Goal: Information Seeking & Learning: Get advice/opinions

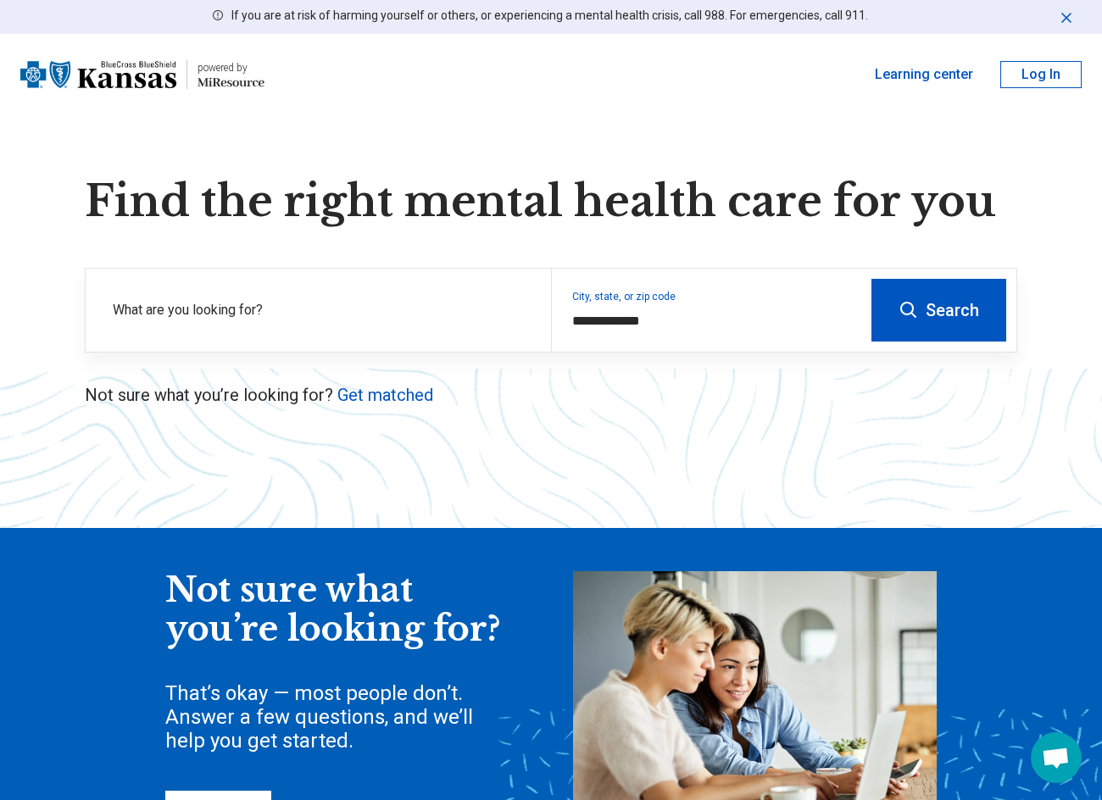
click at [1029, 68] on button "Log In" at bounding box center [1040, 74] width 81 height 27
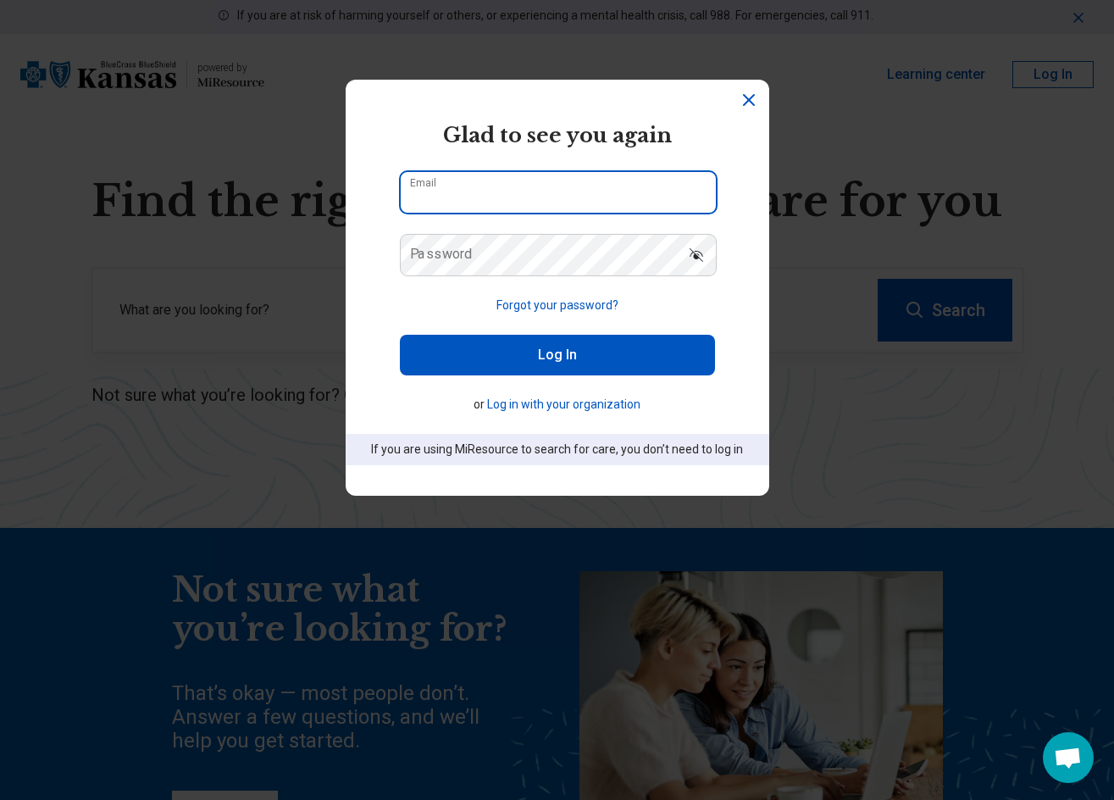
click at [492, 185] on input "Email" at bounding box center [558, 192] width 315 height 41
drag, startPoint x: 577, startPoint y: 210, endPoint x: 493, endPoint y: 201, distance: 84.4
click at [493, 201] on input "**********" at bounding box center [558, 192] width 315 height 41
click at [384, 339] on section "**********" at bounding box center [558, 288] width 424 height 416
click at [438, 253] on label "Password" at bounding box center [441, 254] width 63 height 14
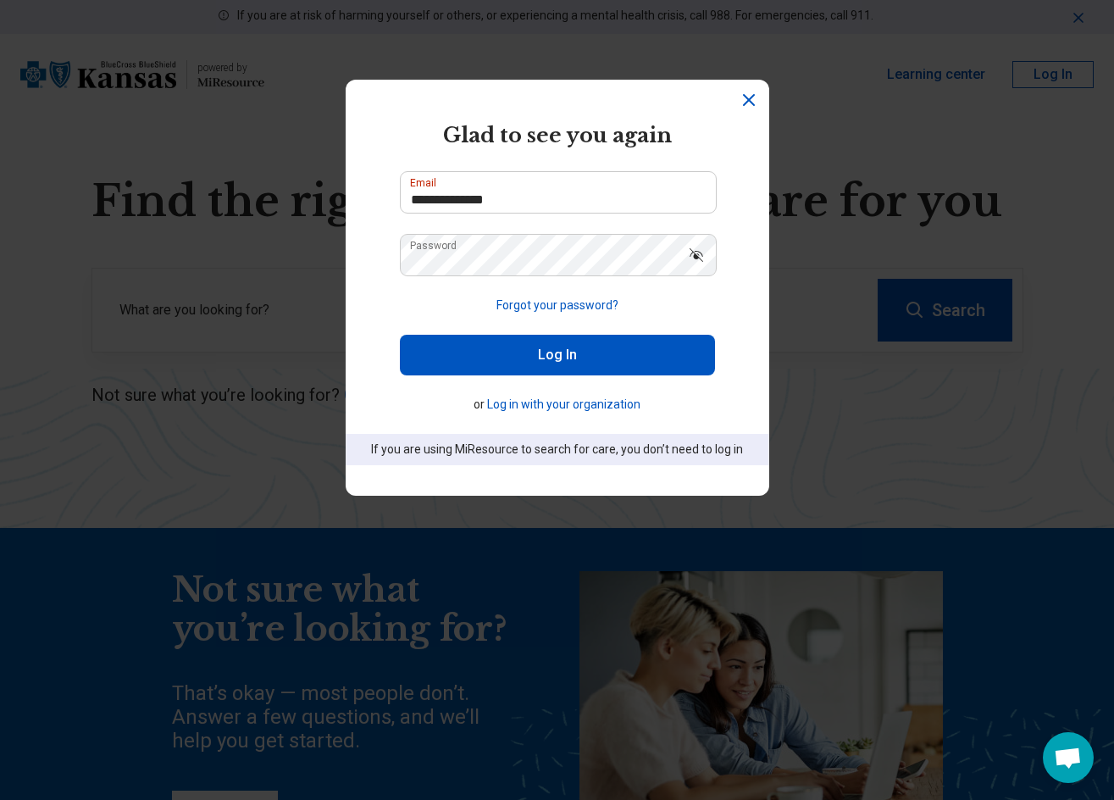
click at [582, 342] on button "Log In" at bounding box center [557, 355] width 315 height 41
click at [581, 355] on button "Log In" at bounding box center [557, 355] width 315 height 41
click at [508, 212] on input "**********" at bounding box center [558, 192] width 315 height 41
type input "**********"
click at [625, 359] on button "Log In" at bounding box center [557, 355] width 315 height 41
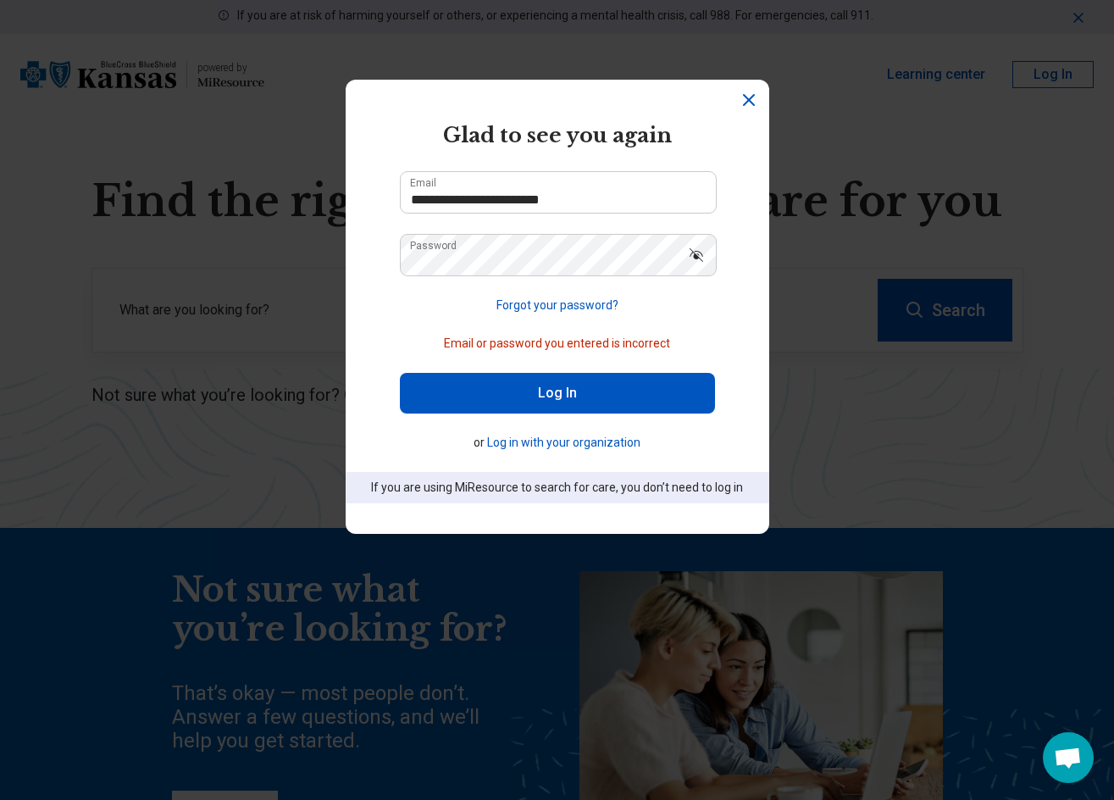
click at [690, 248] on icon "Show password" at bounding box center [696, 255] width 17 height 17
click at [570, 439] on button "Log in with your organization" at bounding box center [563, 443] width 153 height 18
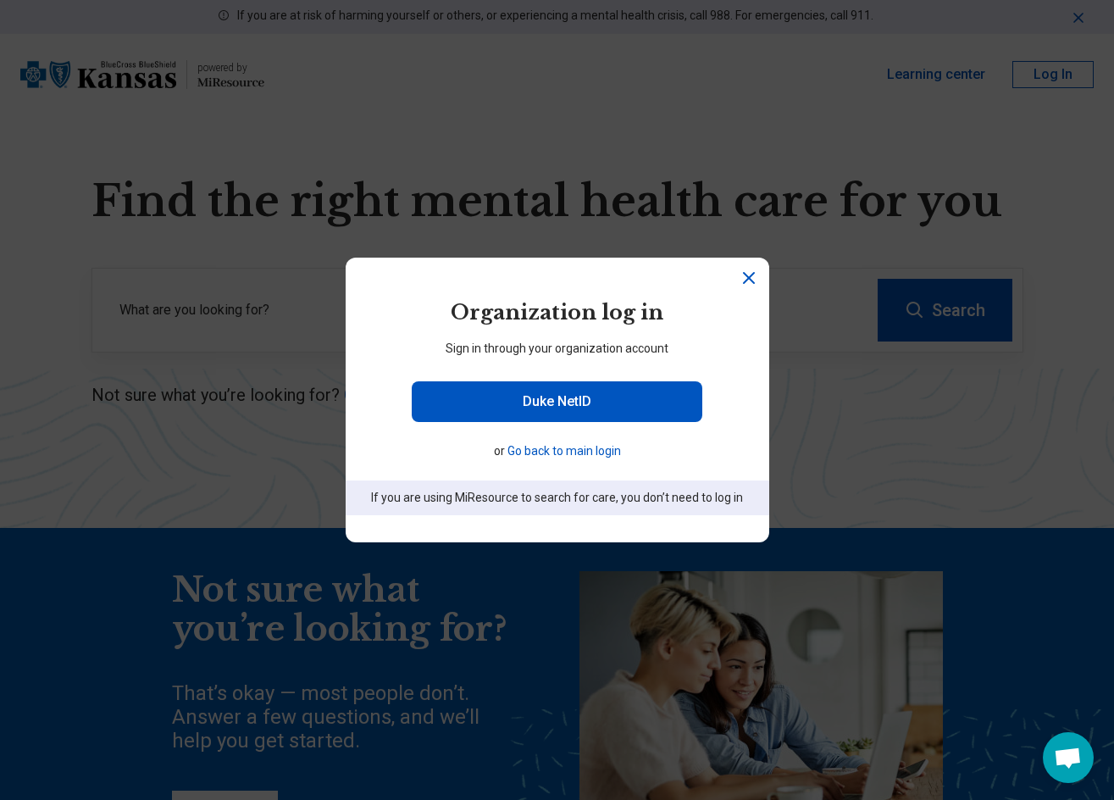
click at [262, 263] on div "powered by Miresource logo Organization log in Sign in through your organizatio…" at bounding box center [557, 400] width 1114 height 800
click at [742, 286] on icon "Close" at bounding box center [749, 278] width 20 height 20
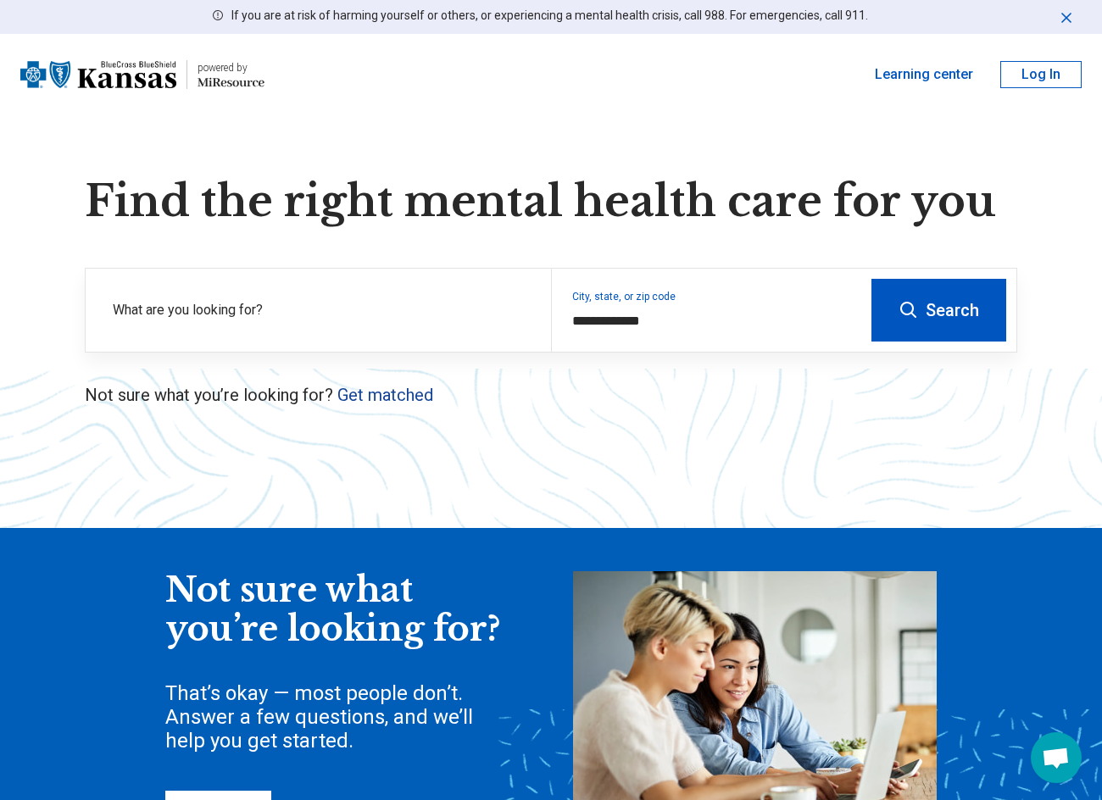
click at [368, 394] on link "Get matched" at bounding box center [385, 395] width 96 height 20
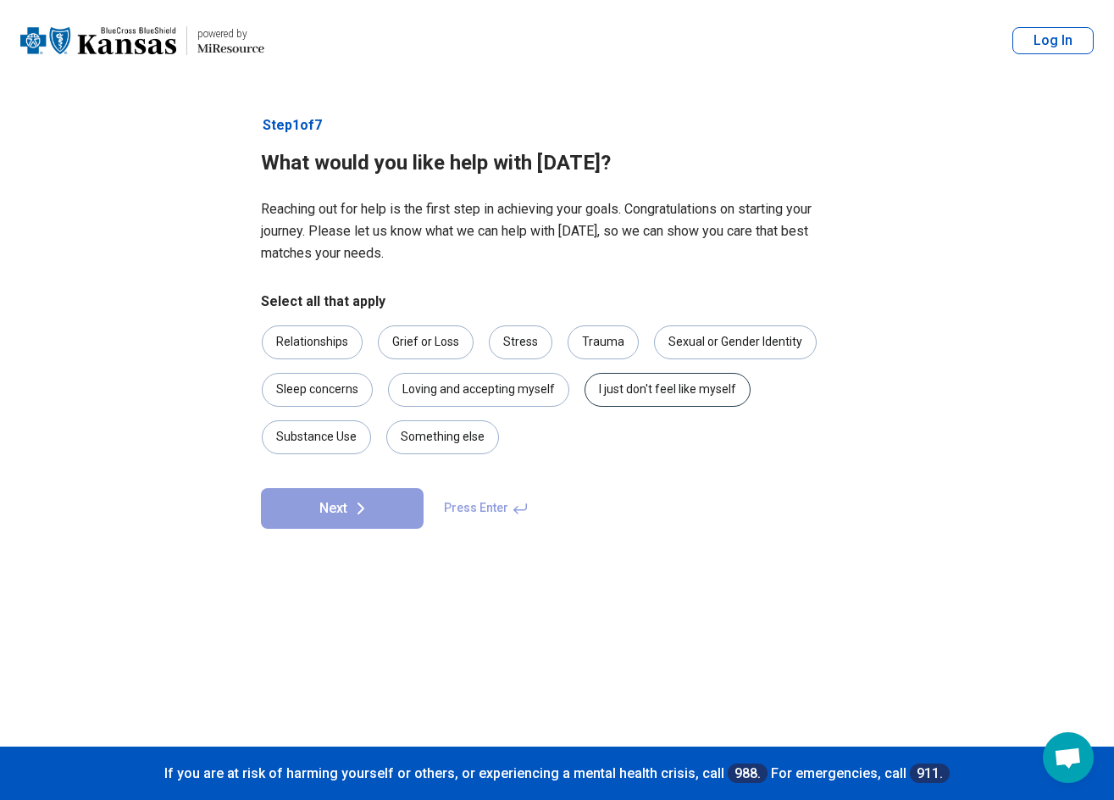
click at [677, 397] on div "I just don't feel like myself" at bounding box center [668, 390] width 166 height 34
click at [451, 441] on div "Something else" at bounding box center [442, 437] width 113 height 34
click at [380, 497] on button "Next" at bounding box center [342, 508] width 163 height 41
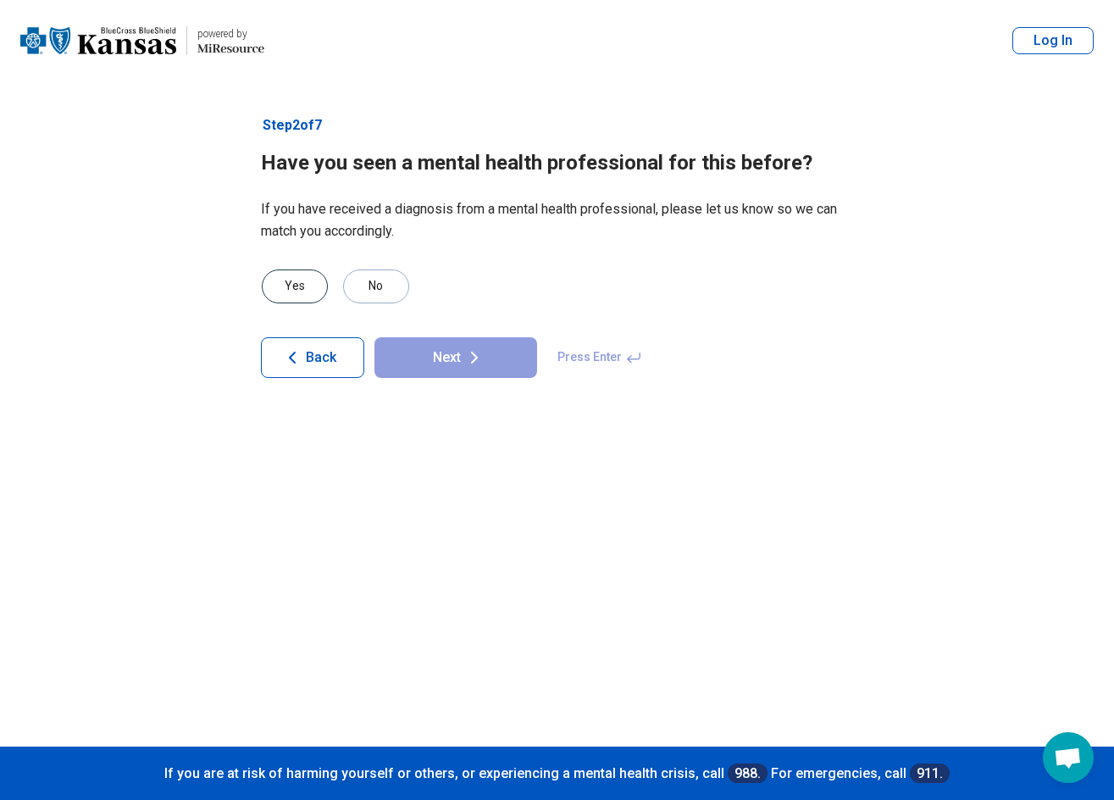
click at [280, 281] on div "Yes" at bounding box center [295, 286] width 66 height 34
click at [474, 352] on icon at bounding box center [474, 357] width 20 height 20
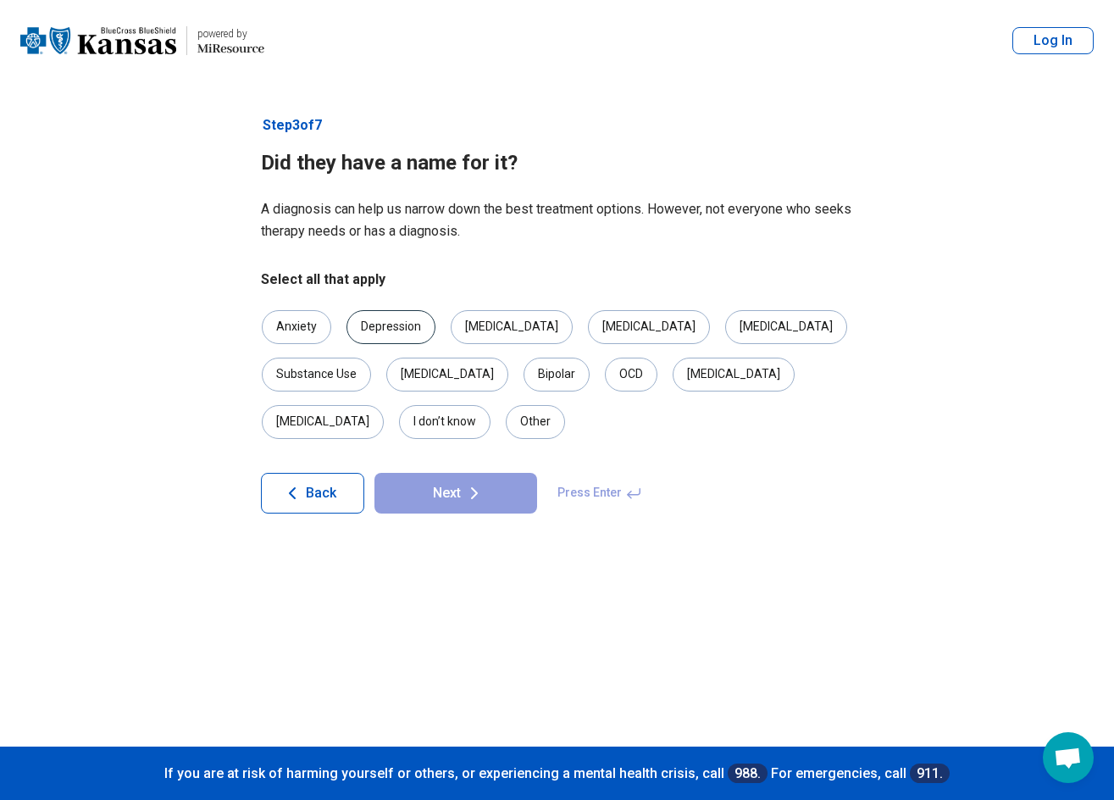
click at [414, 326] on div "Depression" at bounding box center [391, 327] width 89 height 34
click at [464, 483] on icon at bounding box center [474, 493] width 20 height 20
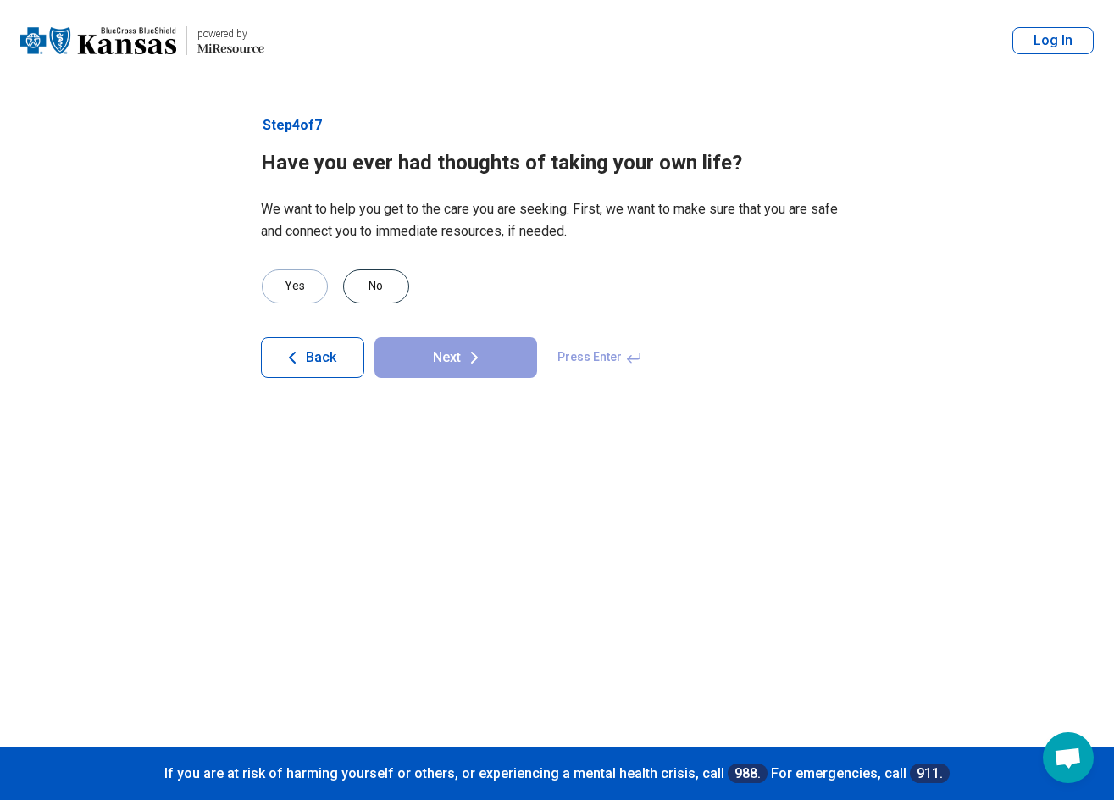
click at [375, 285] on div "No" at bounding box center [376, 286] width 66 height 34
click at [484, 353] on icon at bounding box center [474, 357] width 20 height 20
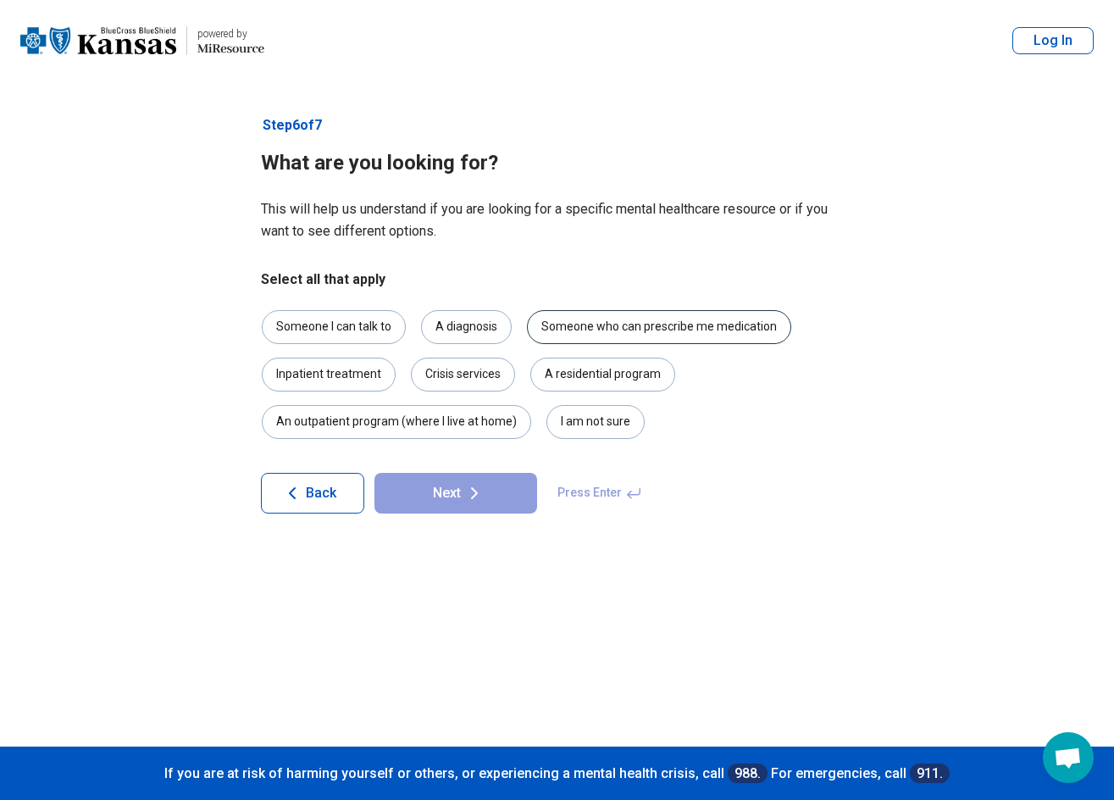
click at [621, 333] on div "Someone who can prescribe me medication" at bounding box center [659, 327] width 264 height 34
click at [347, 333] on div "Someone I can talk to" at bounding box center [334, 327] width 144 height 34
click at [498, 483] on button "Next" at bounding box center [456, 493] width 163 height 41
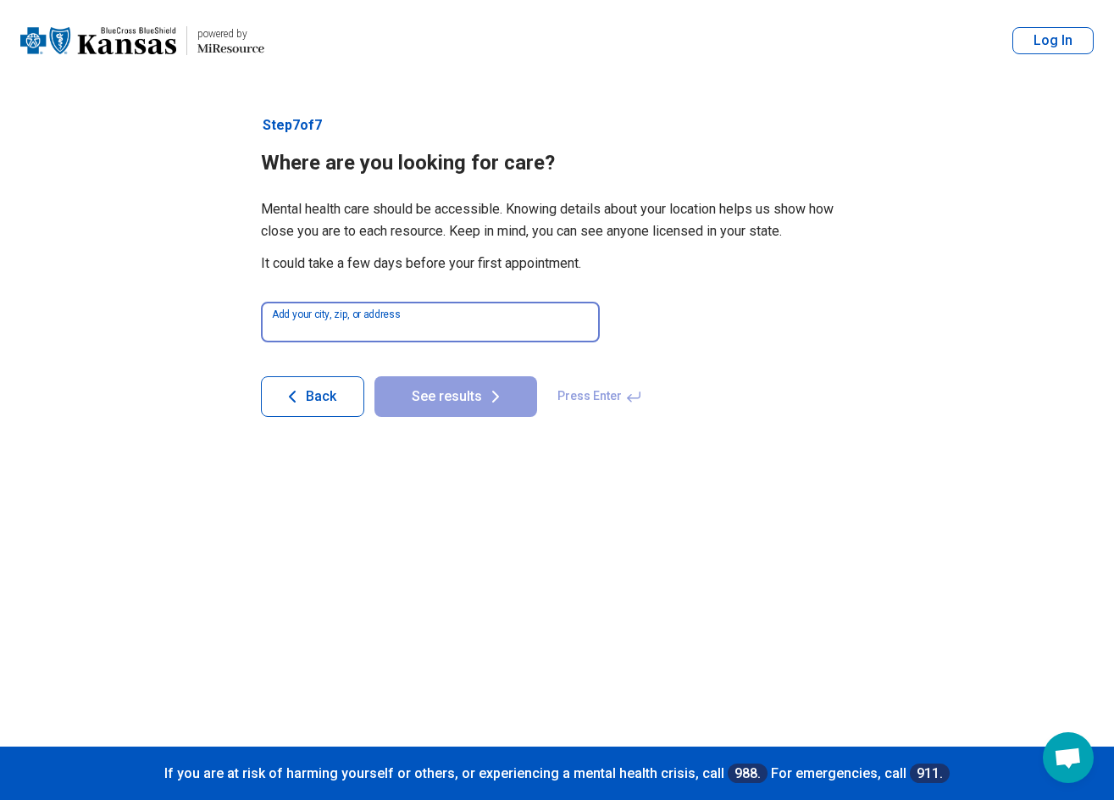
click at [353, 338] on input at bounding box center [430, 322] width 339 height 41
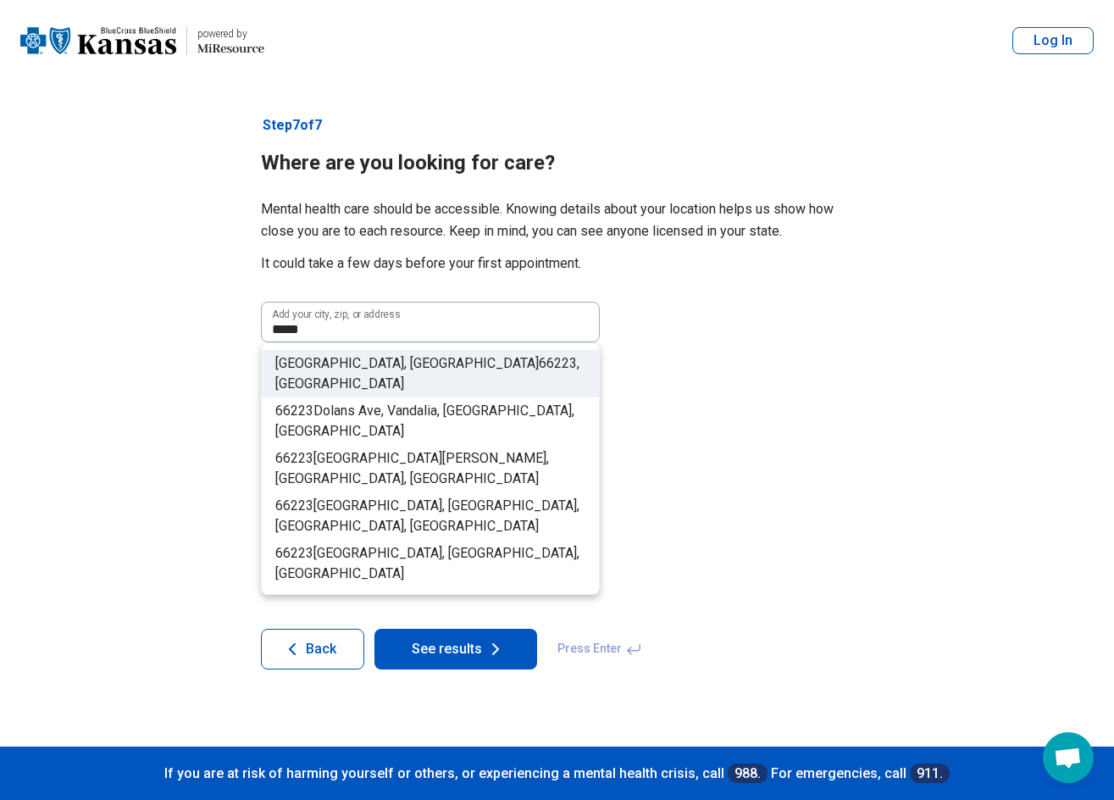
click at [448, 367] on span ", [GEOGRAPHIC_DATA]" at bounding box center [427, 373] width 304 height 36
type input "**********"
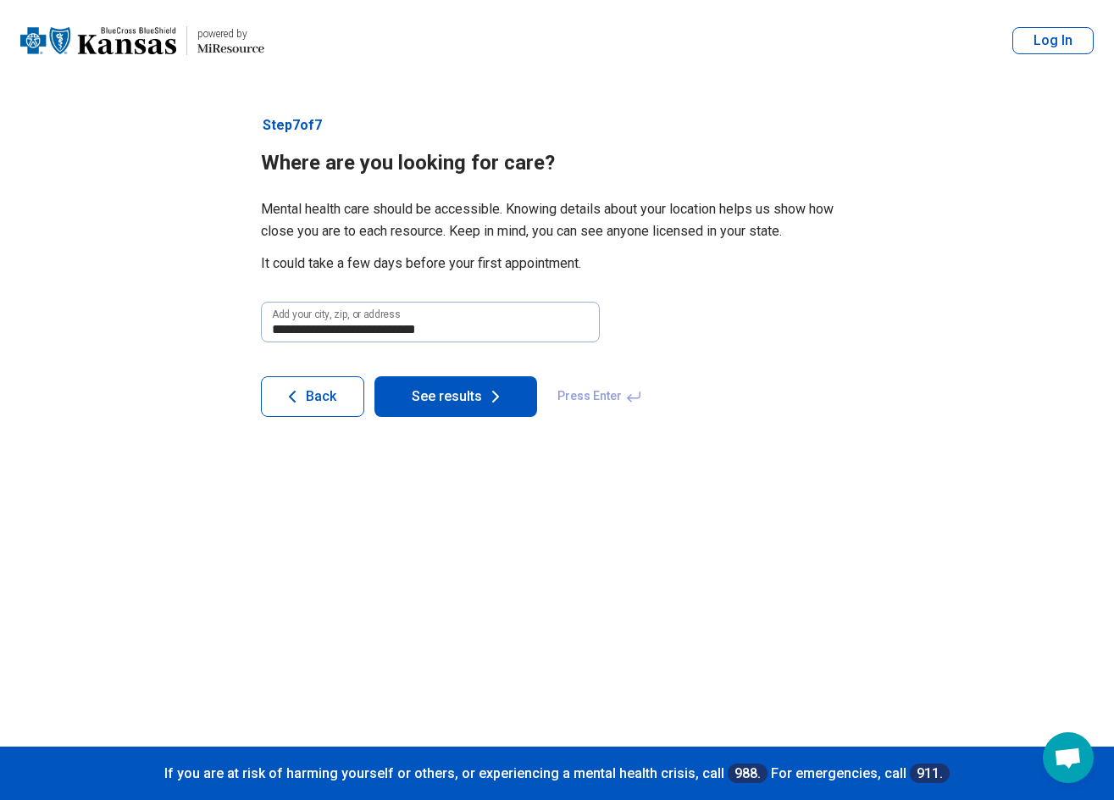
click at [462, 397] on button "See results" at bounding box center [456, 396] width 163 height 41
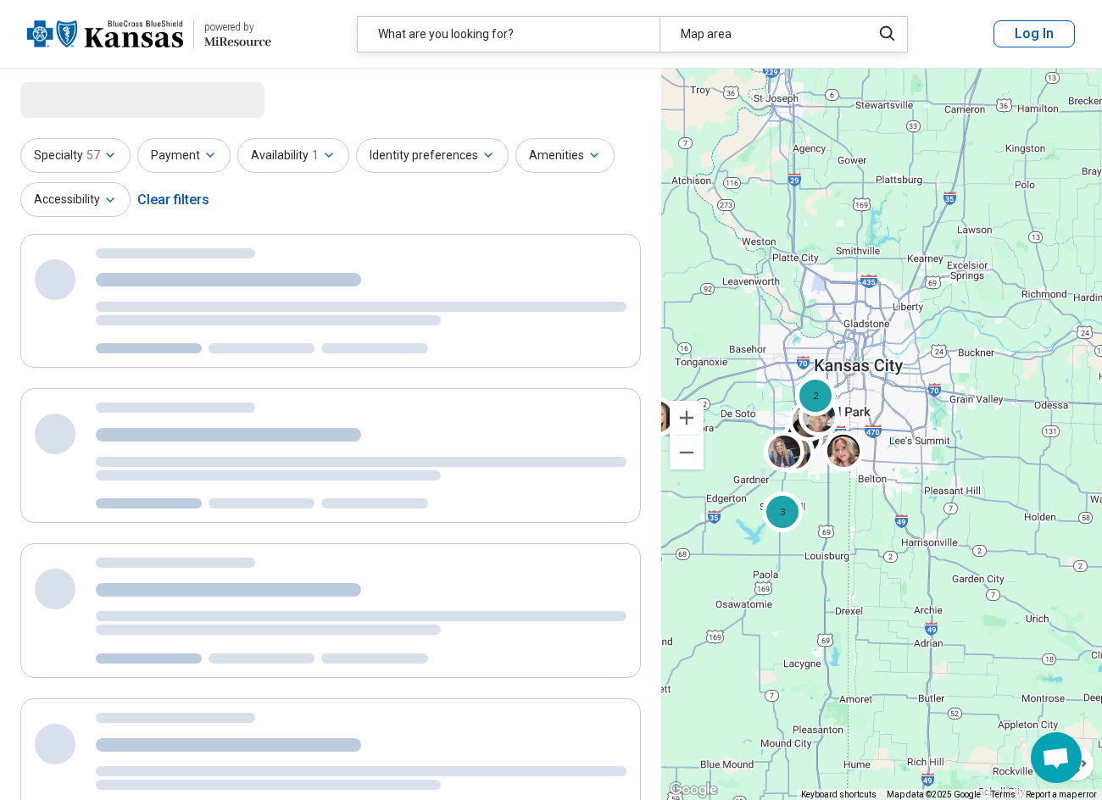
drag, startPoint x: 842, startPoint y: 369, endPoint x: 831, endPoint y: 521, distance: 152.1
click at [831, 521] on div "7 7 2 3" at bounding box center [881, 435] width 441 height 732
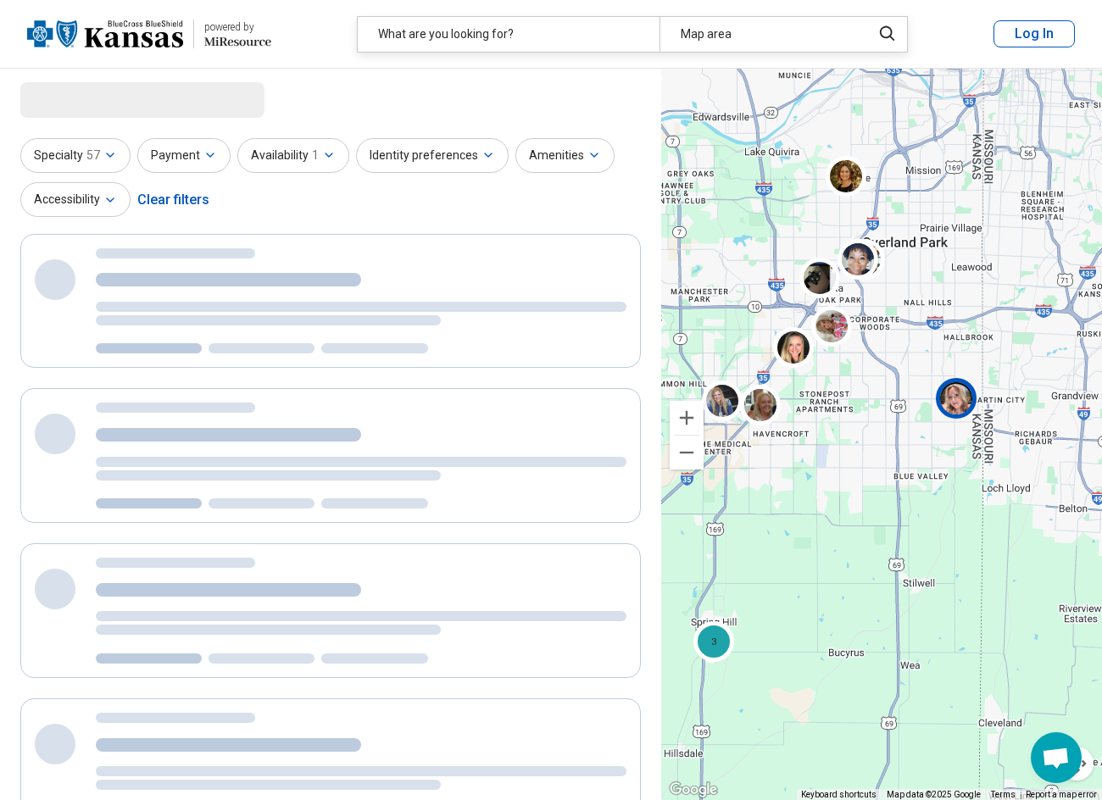
drag, startPoint x: 754, startPoint y: 498, endPoint x: 974, endPoint y: 403, distance: 239.5
click at [974, 403] on img at bounding box center [956, 398] width 41 height 41
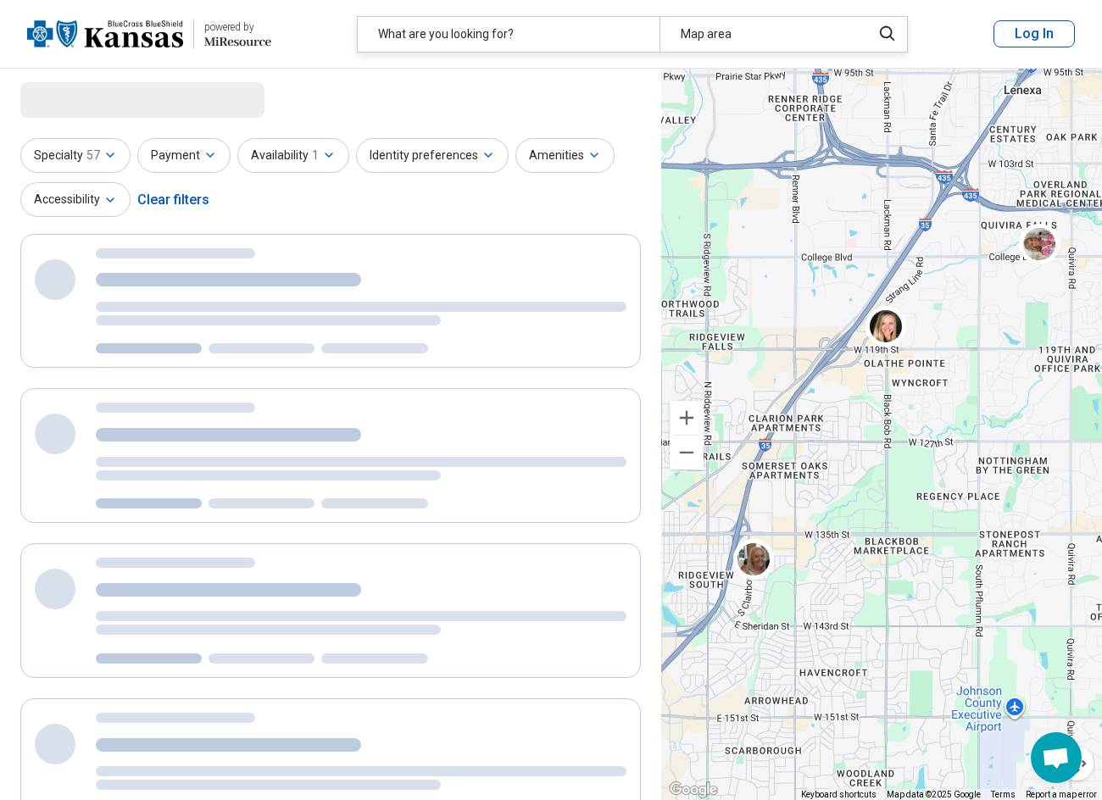
drag, startPoint x: 793, startPoint y: 341, endPoint x: 977, endPoint y: 656, distance: 365.0
click at [977, 656] on div "7 7 2 3" at bounding box center [881, 435] width 441 height 732
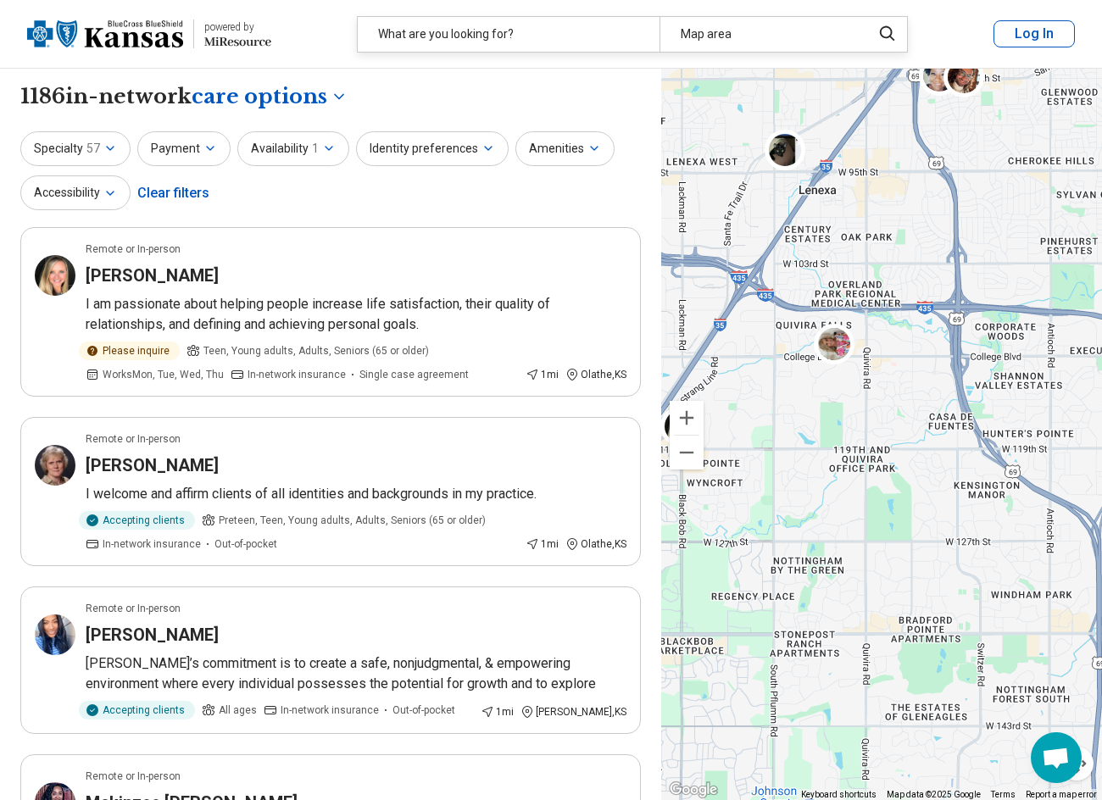
drag, startPoint x: 857, startPoint y: 424, endPoint x: 634, endPoint y: 530, distance: 246.8
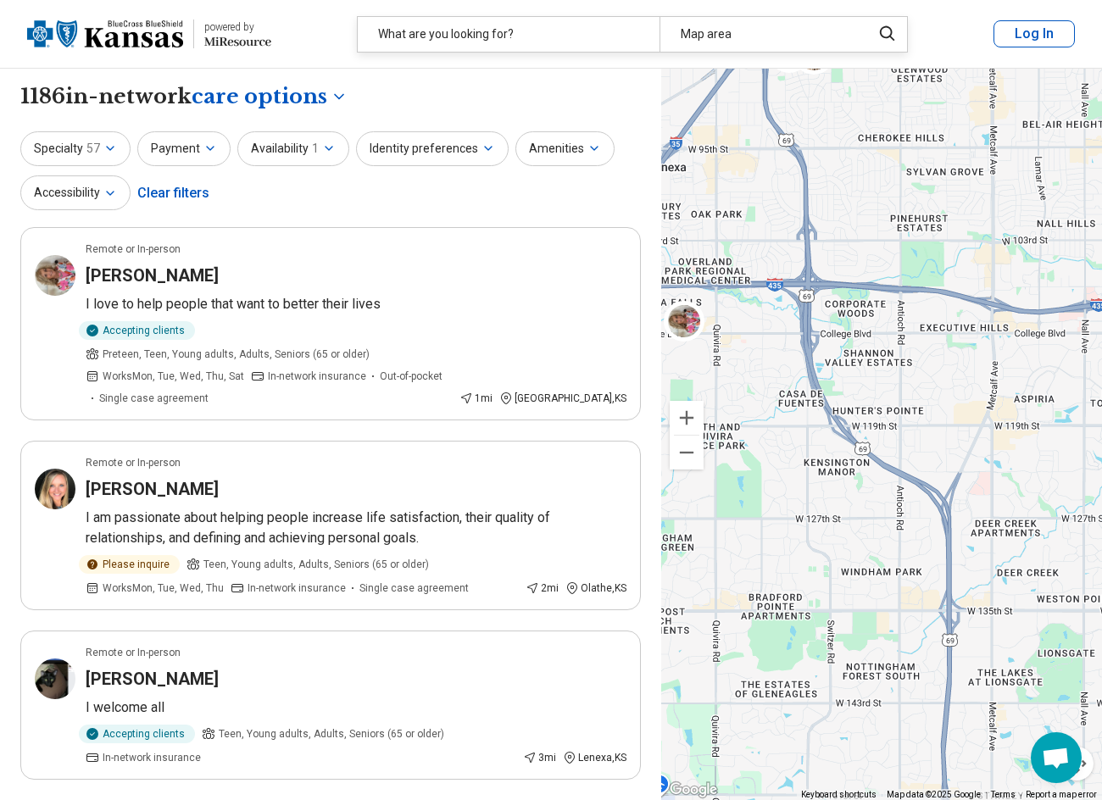
drag, startPoint x: 872, startPoint y: 473, endPoint x: 646, endPoint y: 415, distance: 233.5
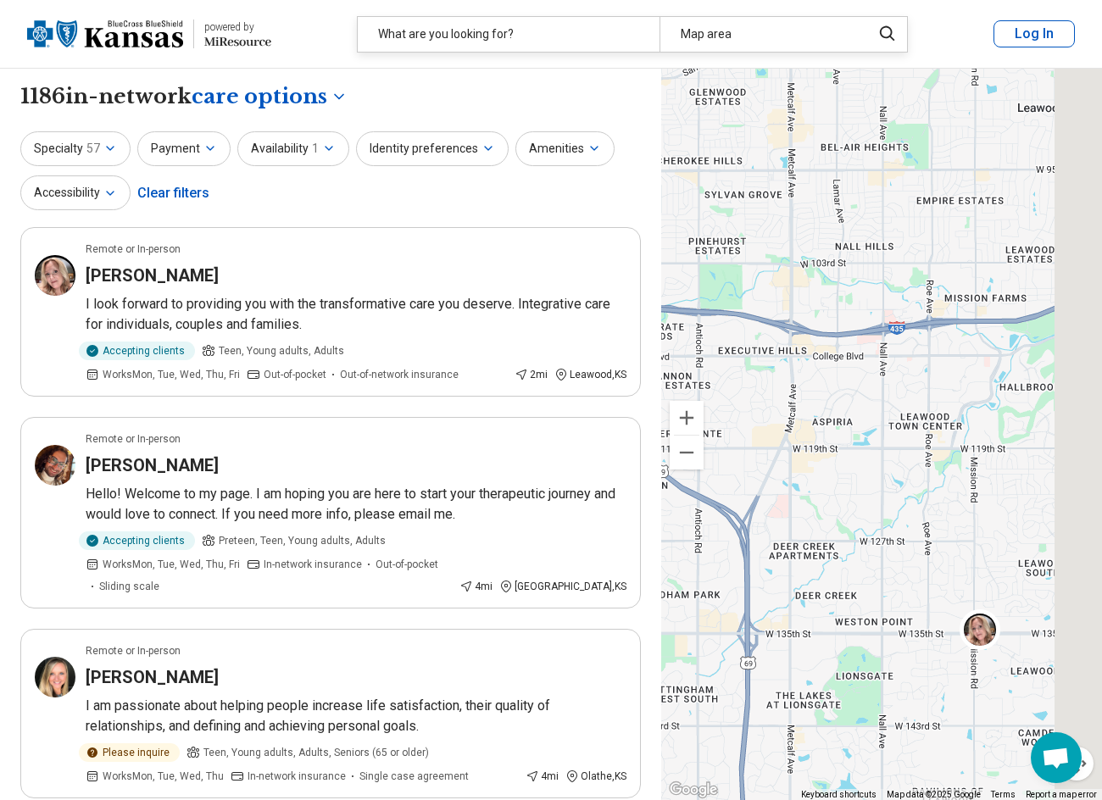
drag, startPoint x: 847, startPoint y: 441, endPoint x: 731, endPoint y: 493, distance: 127.4
click at [731, 493] on div "7 7 2 3" at bounding box center [881, 435] width 441 height 732
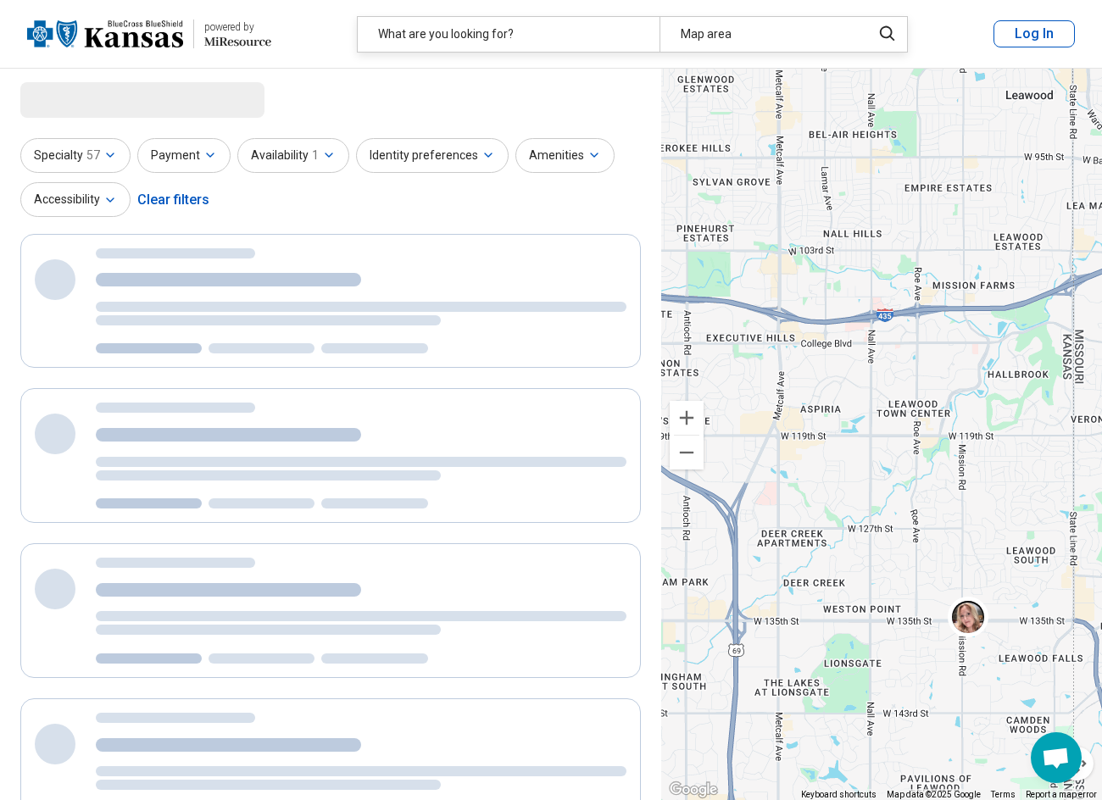
select select "***"
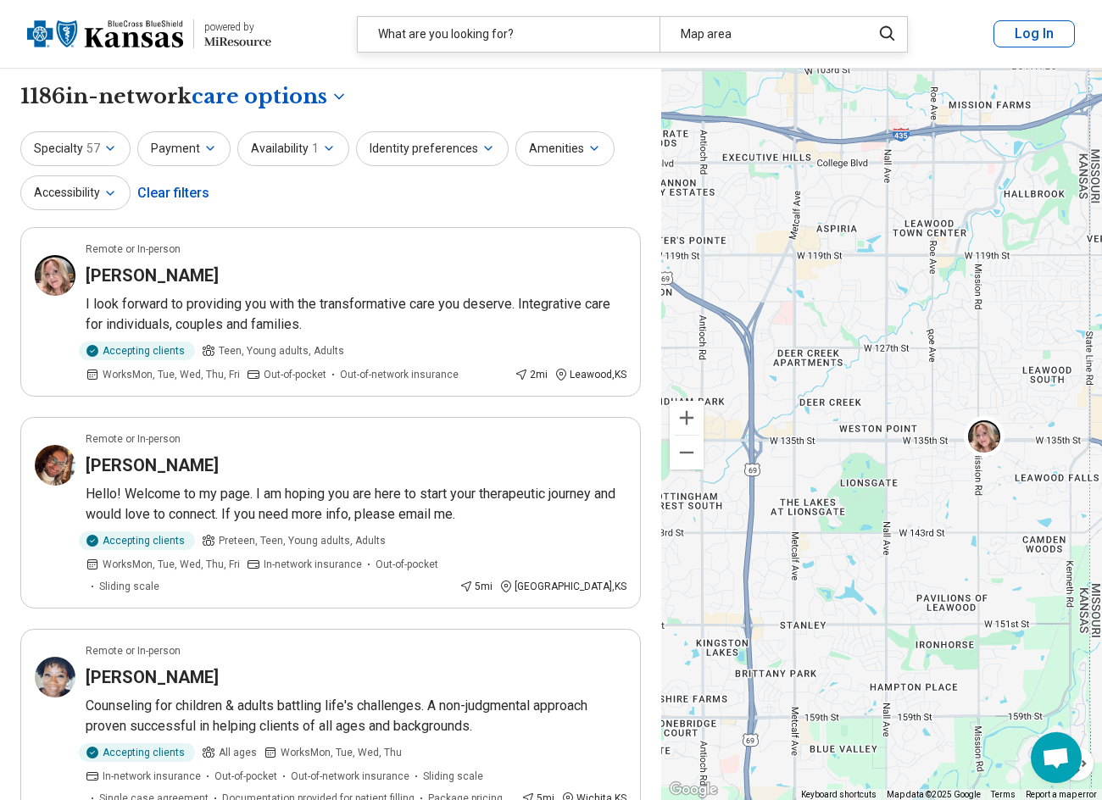
drag, startPoint x: 856, startPoint y: 585, endPoint x: 872, endPoint y: 399, distance: 186.3
click at [872, 399] on div "7 7 2 3" at bounding box center [881, 435] width 441 height 732
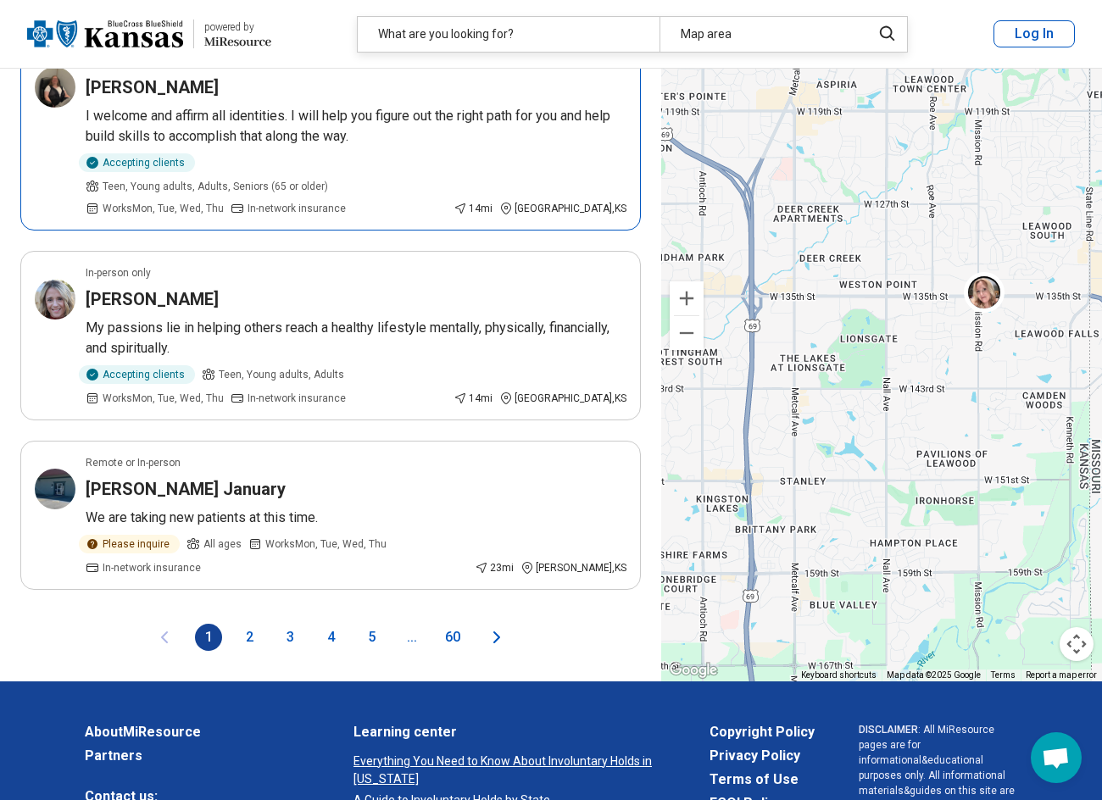
scroll to position [3390, 0]
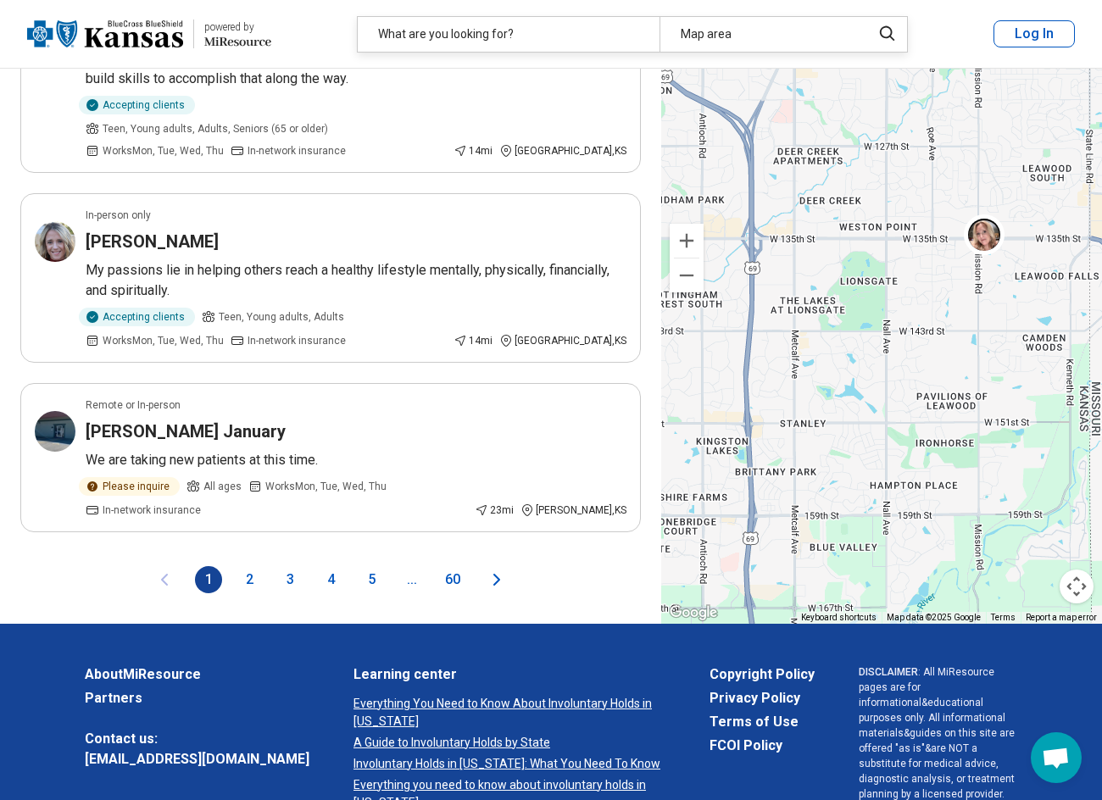
click at [251, 566] on button "2" at bounding box center [249, 579] width 27 height 27
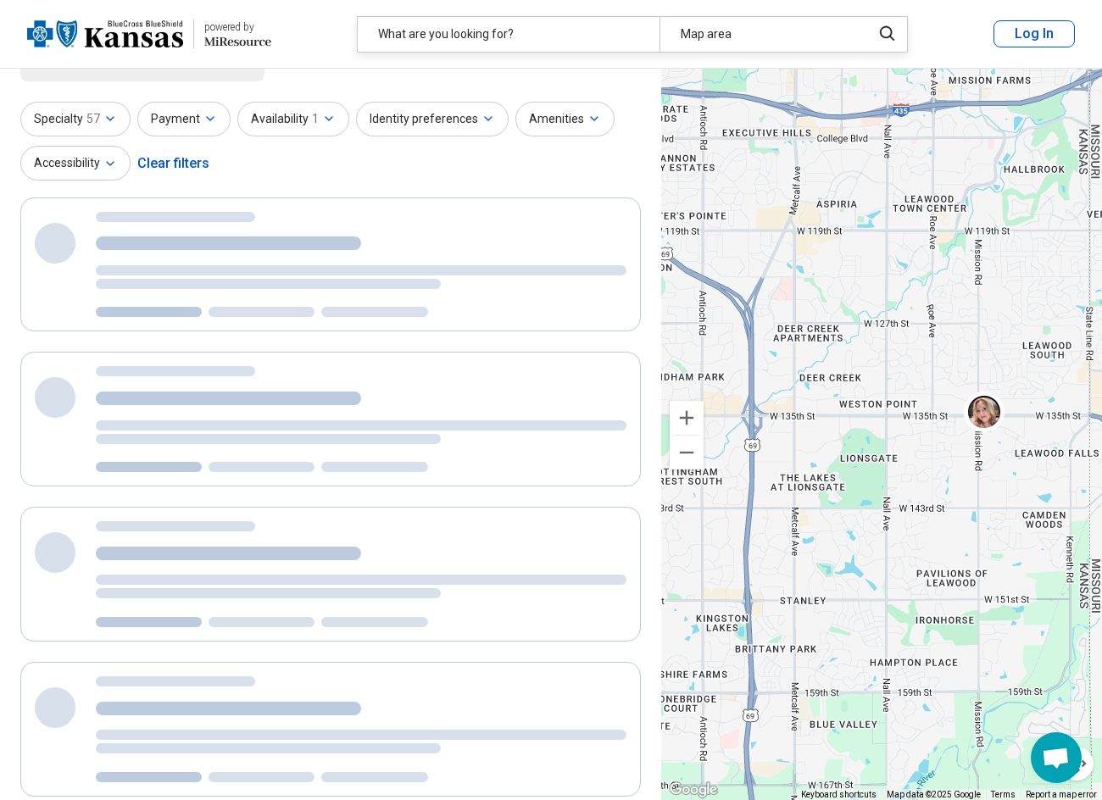
scroll to position [0, 0]
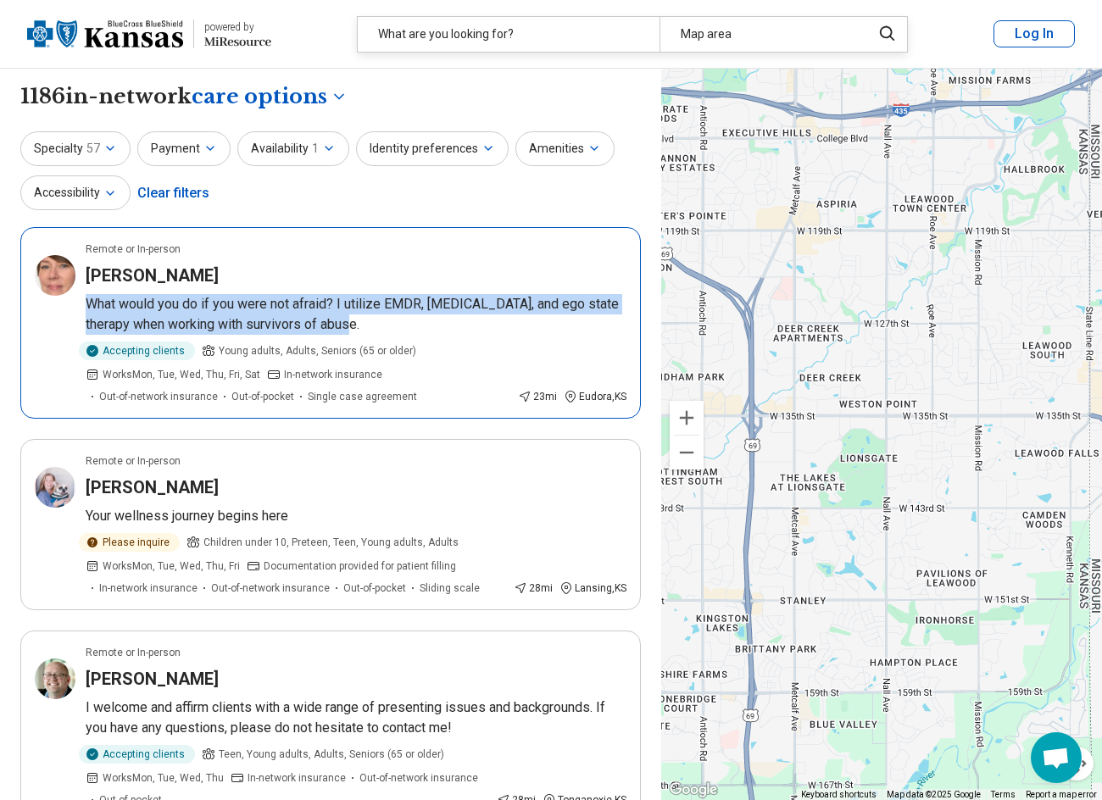
drag, startPoint x: 84, startPoint y: 302, endPoint x: 606, endPoint y: 328, distance: 522.7
click at [606, 328] on article "Remote or In-person [PERSON_NAME] What would you do if you were not afraid? I u…" at bounding box center [330, 323] width 620 height 192
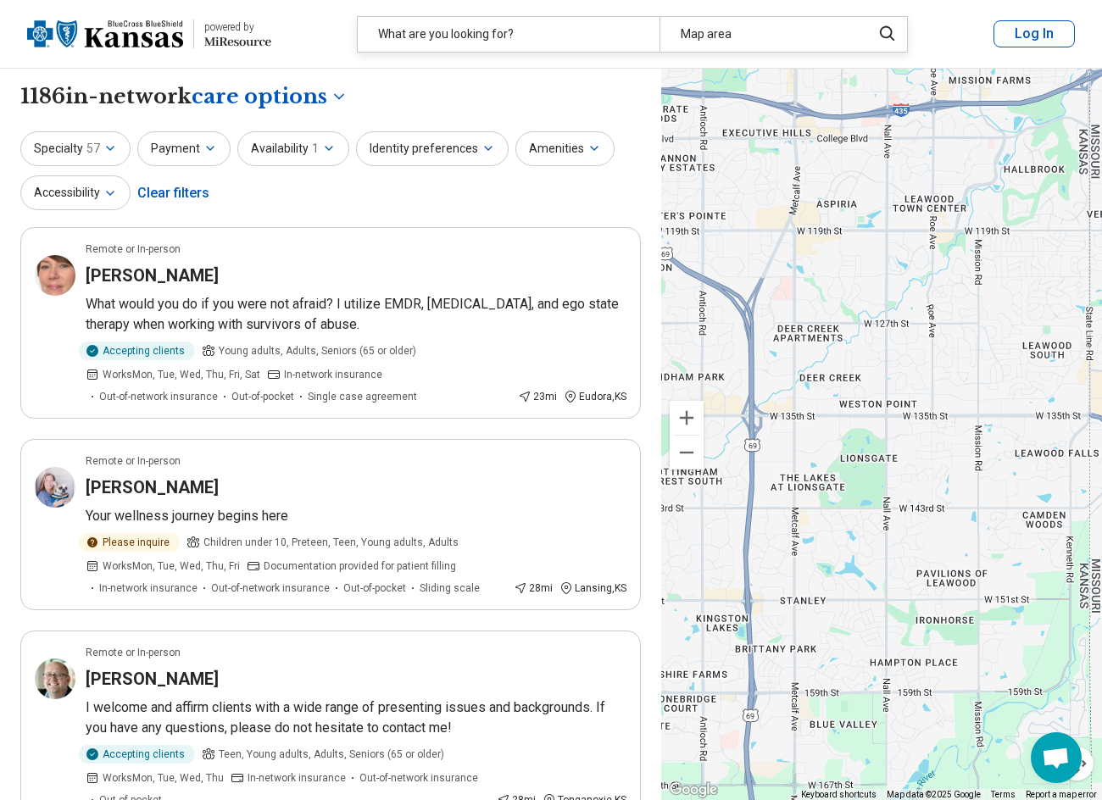
click at [399, 202] on div "Specialty 57 Payment Availability 1 Identity preferences Amenities Accessibilit…" at bounding box center [330, 172] width 620 height 82
